Goal: Transaction & Acquisition: Purchase product/service

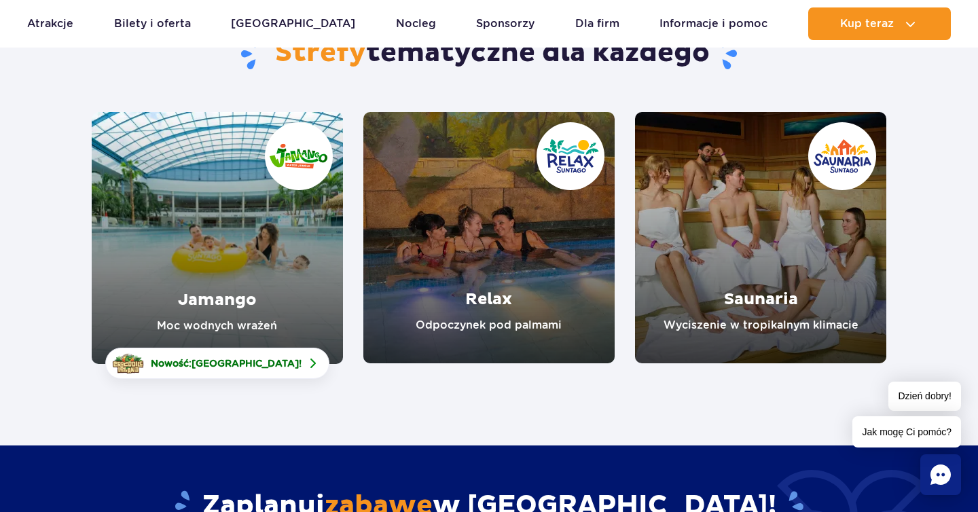
click at [502, 236] on link "Relax" at bounding box center [488, 237] width 251 height 251
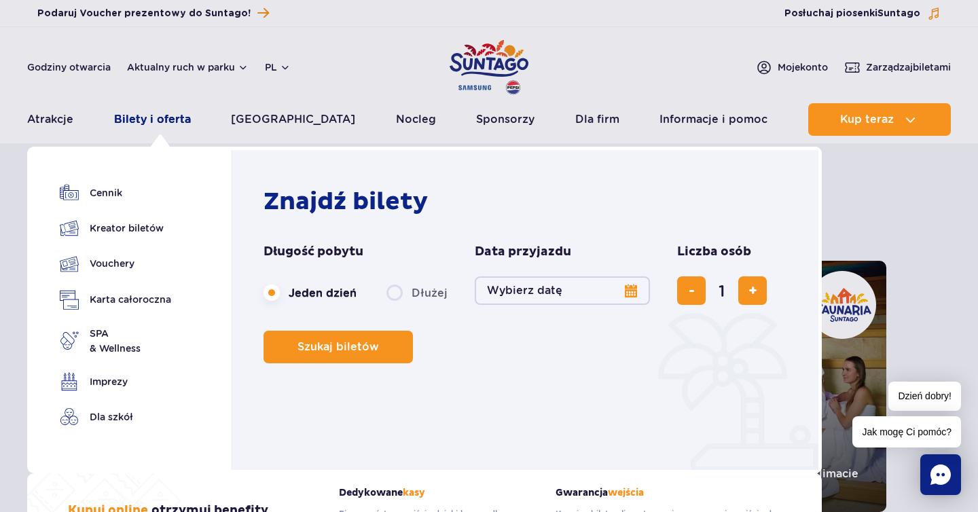
click at [145, 122] on link "Bilety i oferta" at bounding box center [152, 119] width 77 height 33
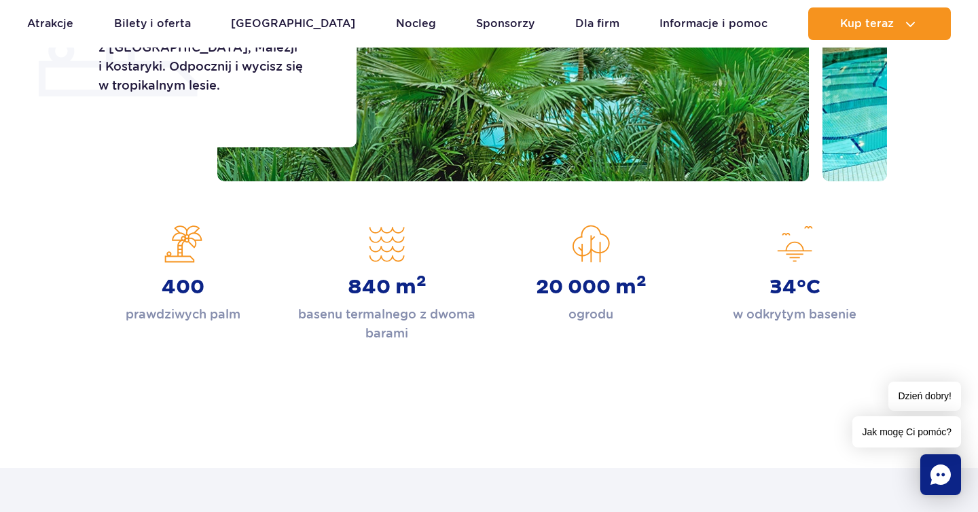
scroll to position [384, 0]
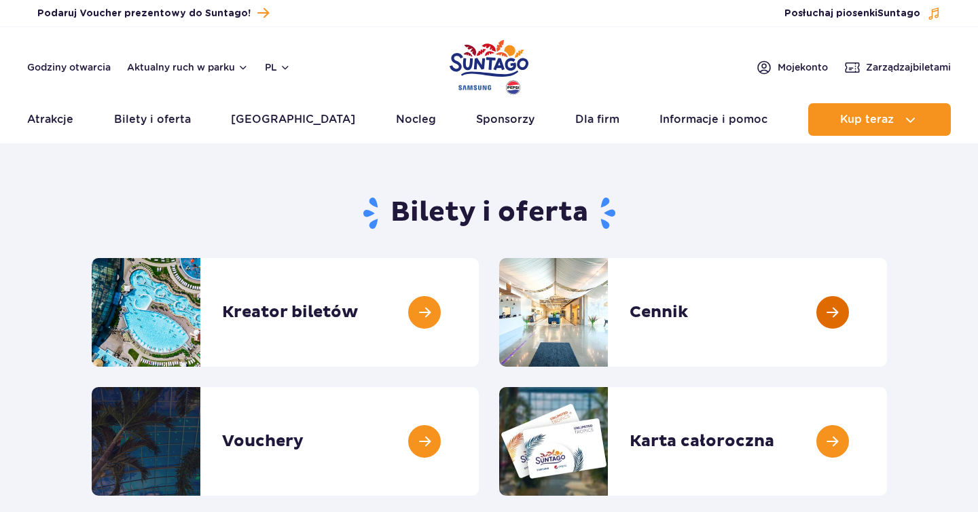
click at [887, 321] on link at bounding box center [887, 312] width 0 height 109
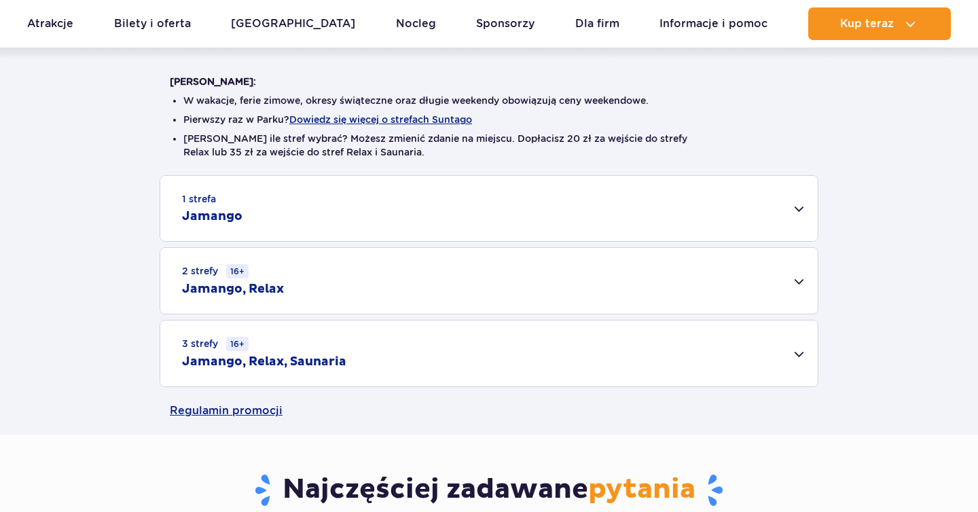
scroll to position [344, 0]
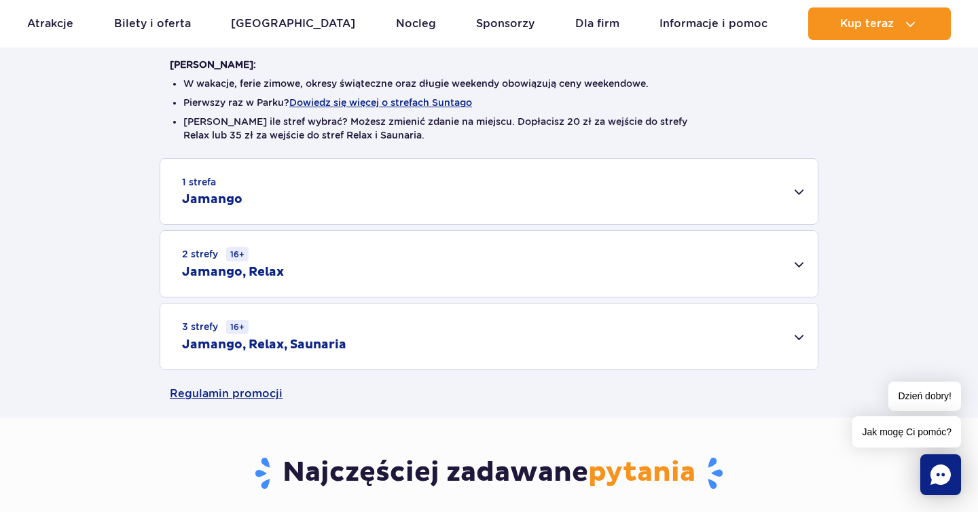
click at [791, 259] on div "2 strefy 16+ Jamango, Relax" at bounding box center [488, 264] width 657 height 66
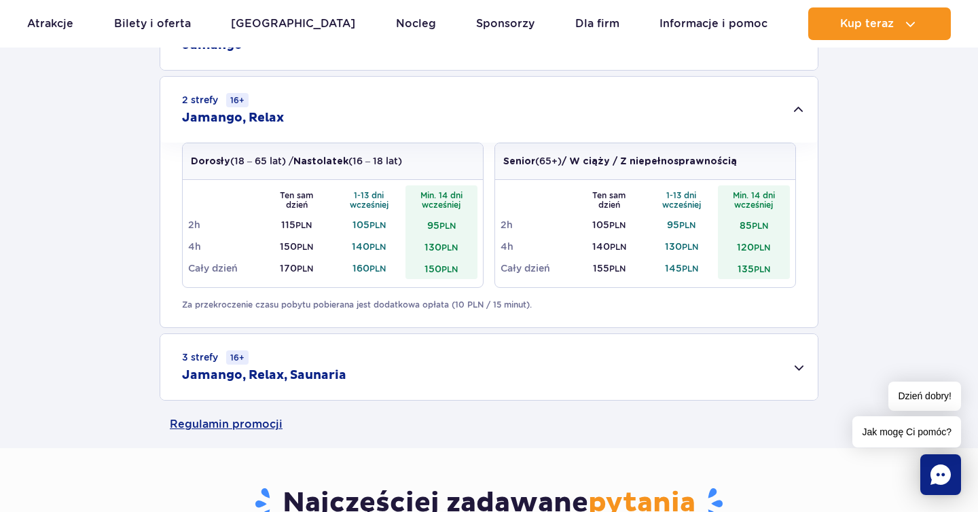
scroll to position [396, 0]
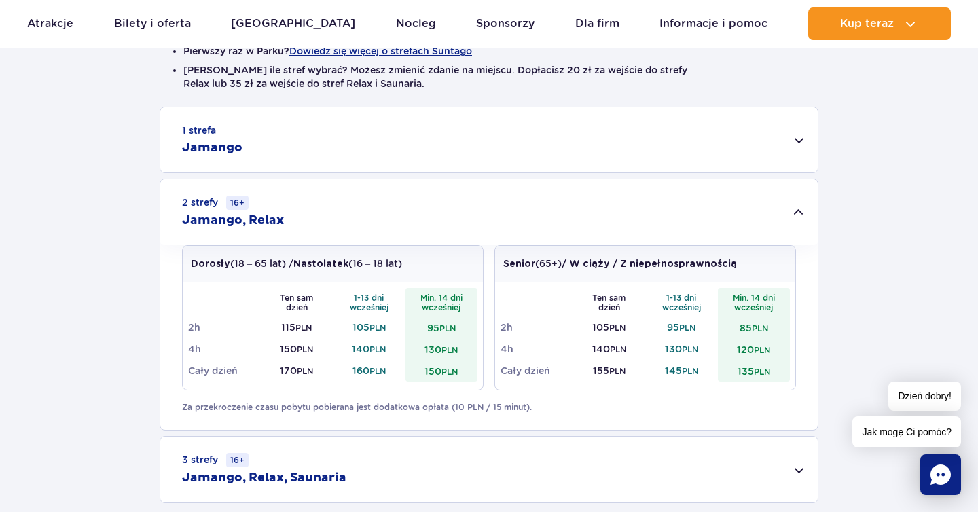
click at [804, 143] on div "1 strefa Jamango" at bounding box center [488, 139] width 657 height 65
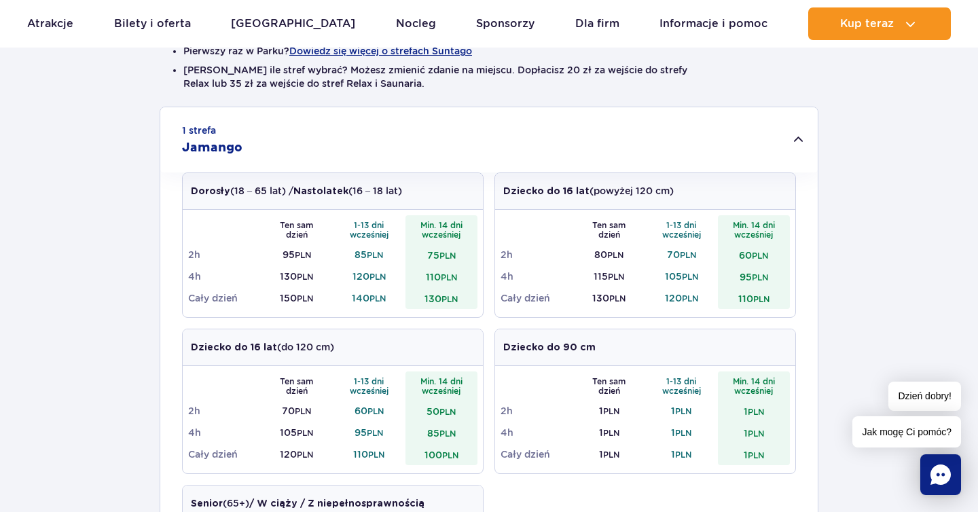
click at [796, 141] on div "1 strefa Jamango" at bounding box center [488, 139] width 657 height 65
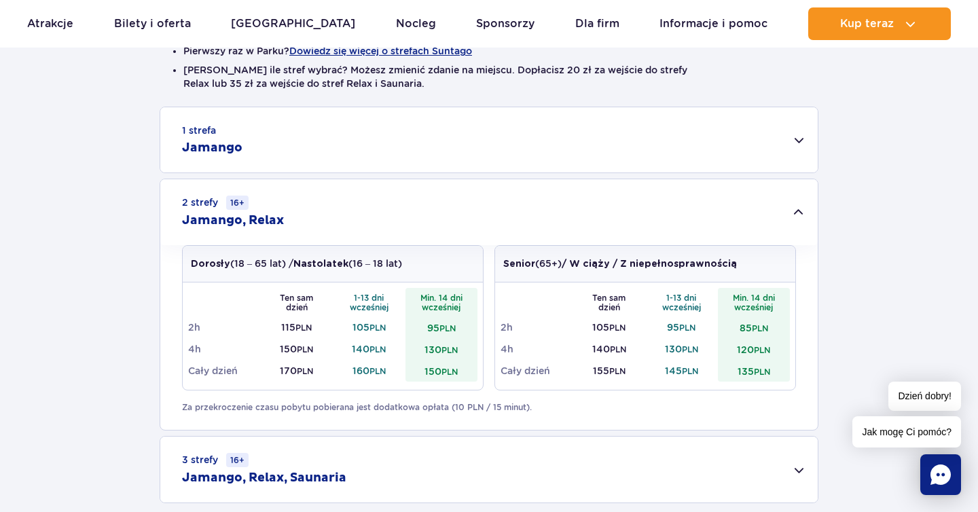
click at [796, 141] on div "1 strefa Jamango" at bounding box center [488, 139] width 657 height 65
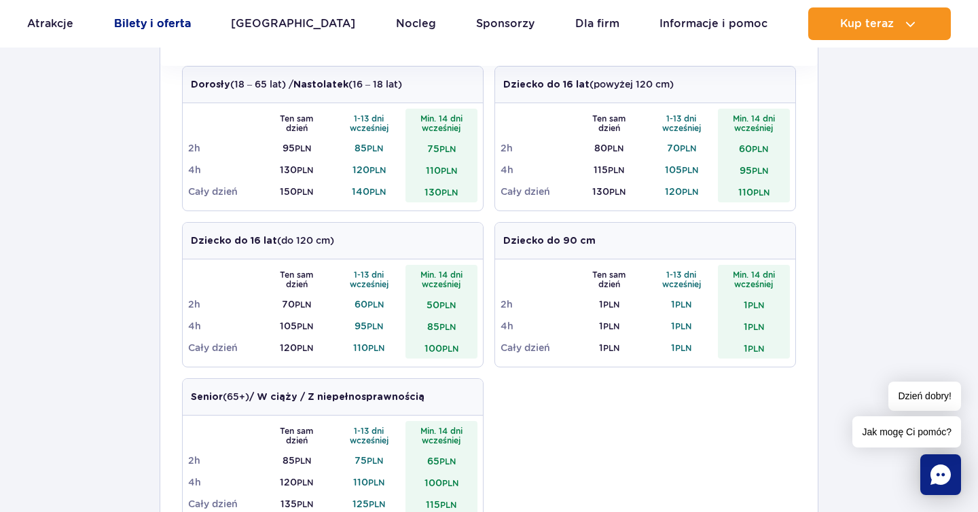
scroll to position [522, 0]
